Goal: Transaction & Acquisition: Purchase product/service

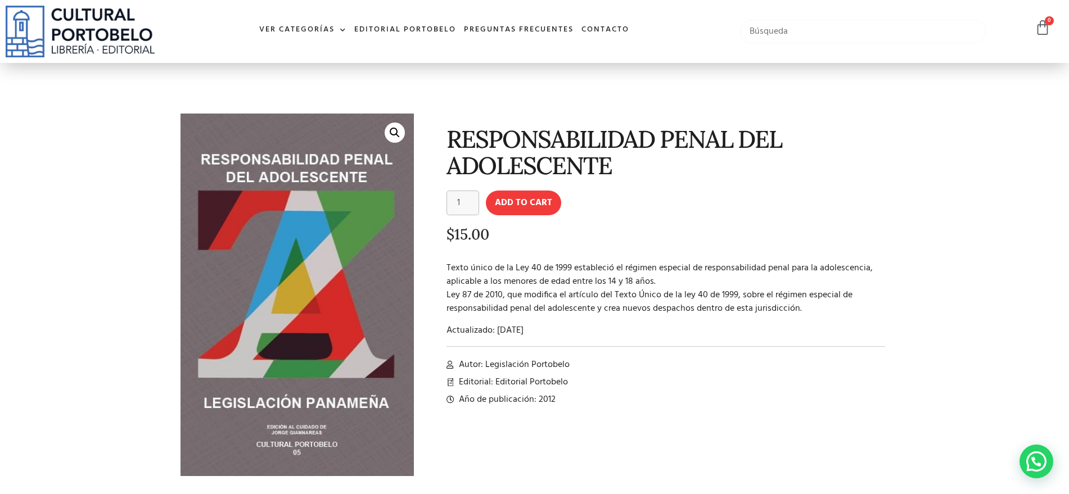
click at [760, 25] on input "text" at bounding box center [863, 32] width 246 height 24
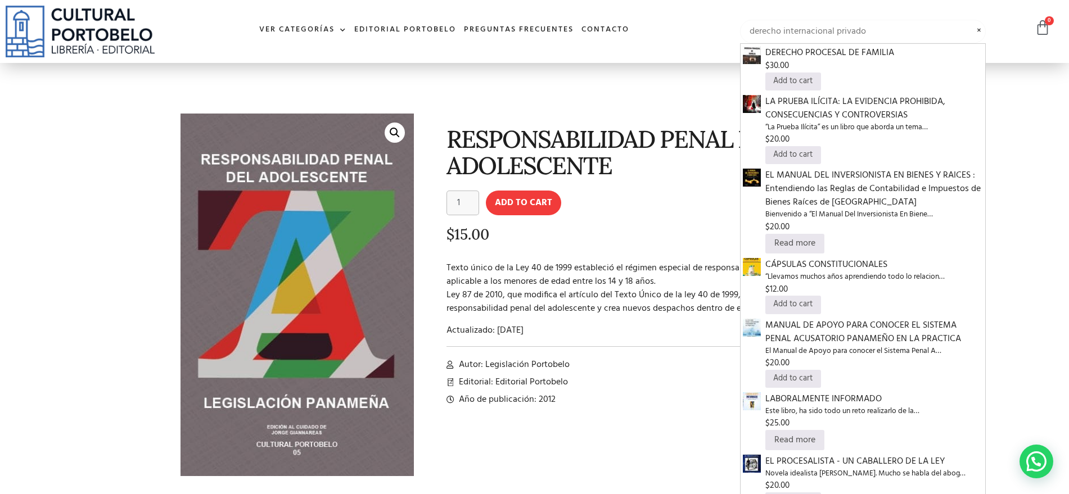
type input "derecho internacional privado"
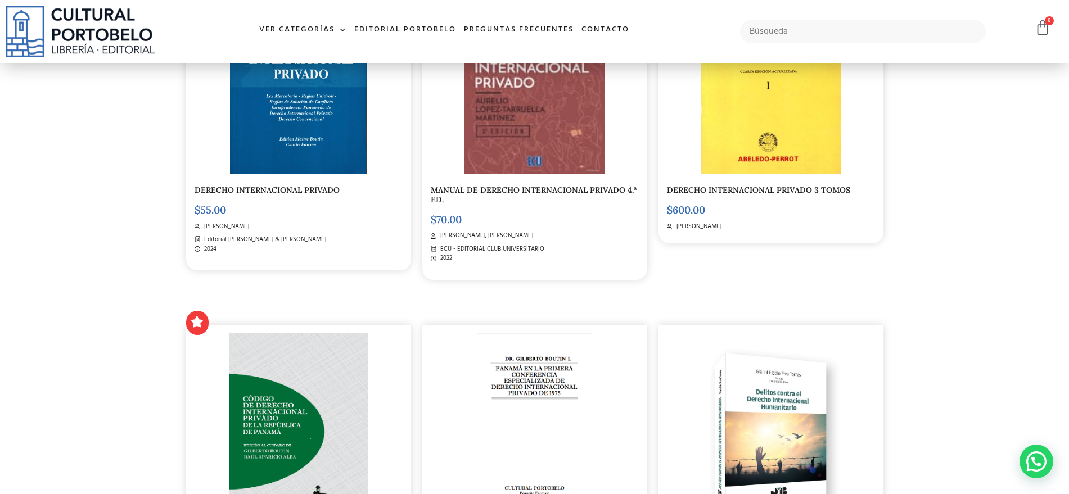
scroll to position [102, 0]
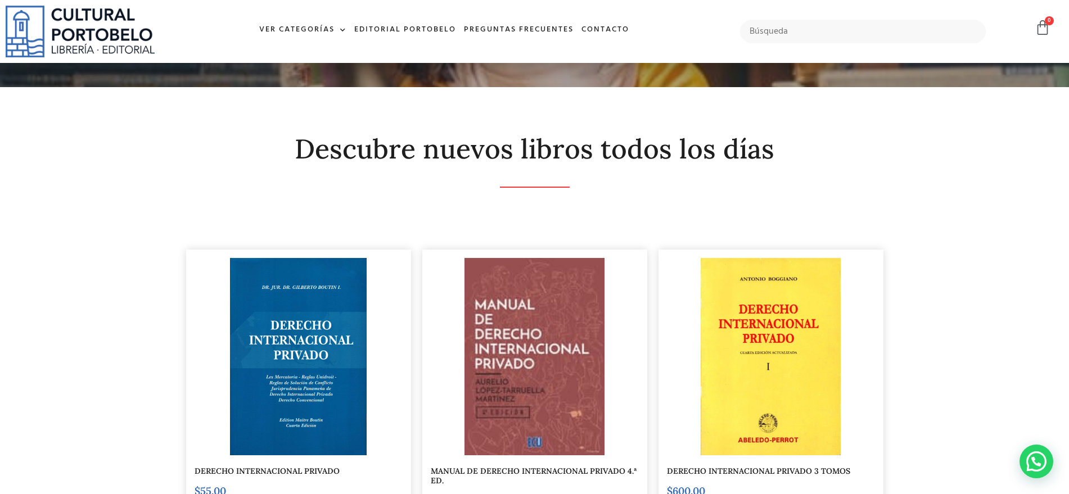
click at [249, 268] on img at bounding box center [298, 357] width 136 height 198
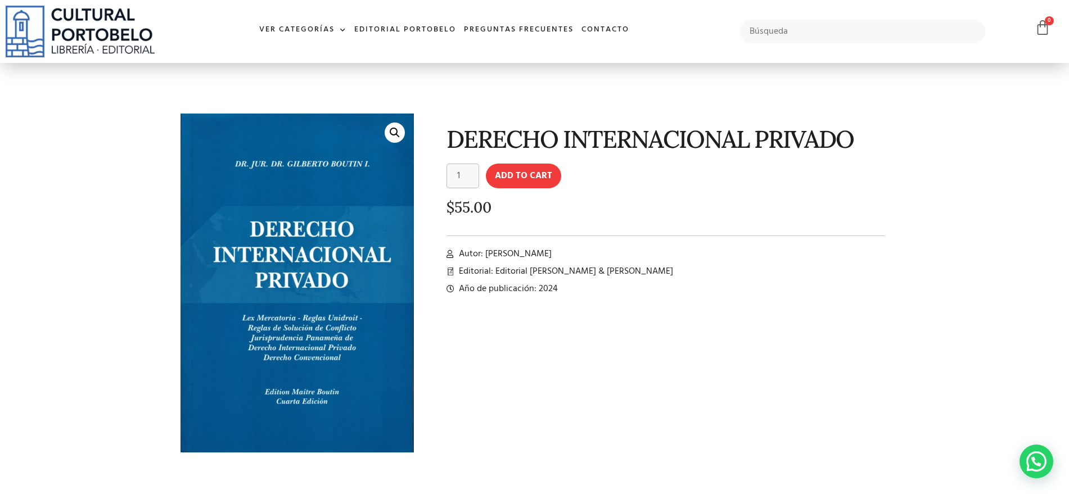
drag, startPoint x: 7, startPoint y: 142, endPoint x: 29, endPoint y: 123, distance: 29.1
click at [7, 142] on section "🔍 DERECHO INTERNACIONAL PRIVADO DERECHO INTERNACIONAL PRIVADO quantity 1 Add to…" at bounding box center [534, 283] width 1069 height 440
